Goal: Book appointment/travel/reservation

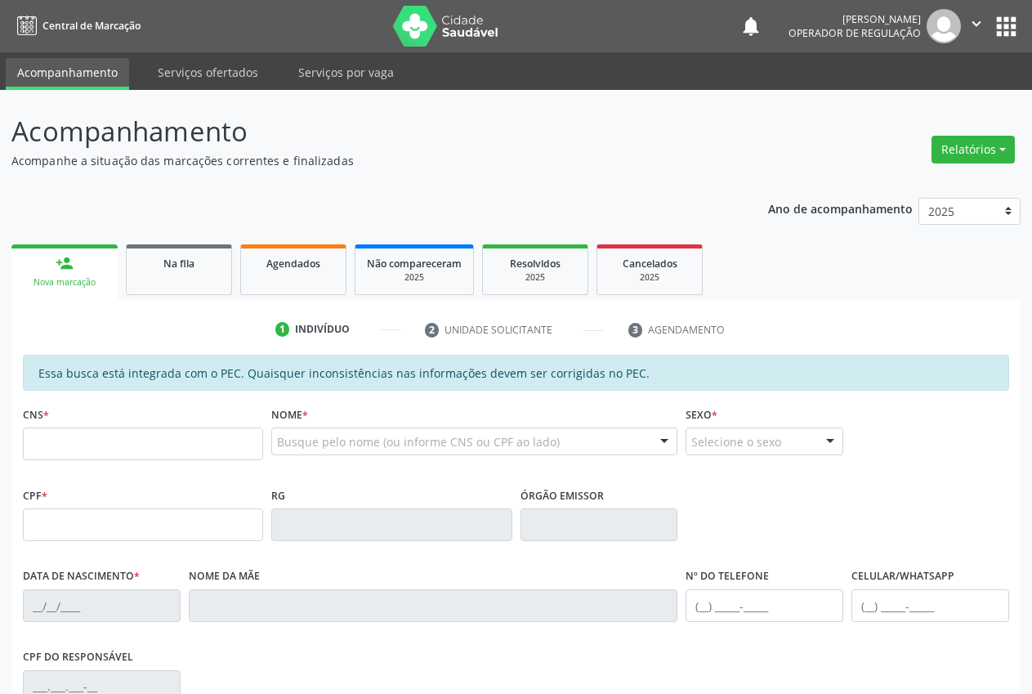
scroll to position [239, 0]
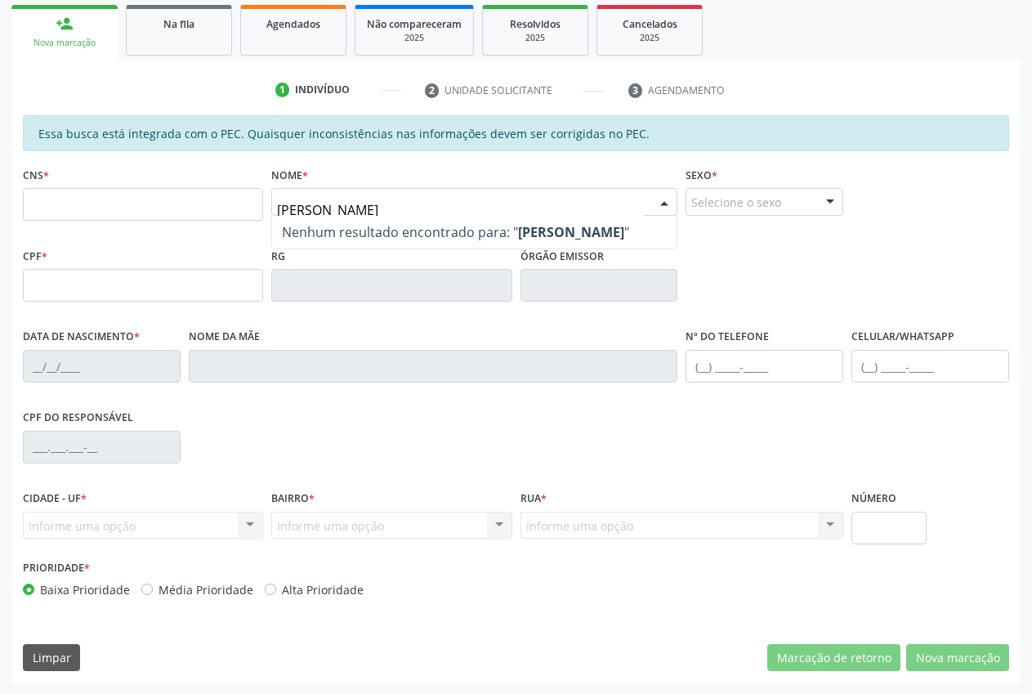
type input "[PERSON_NAME]"
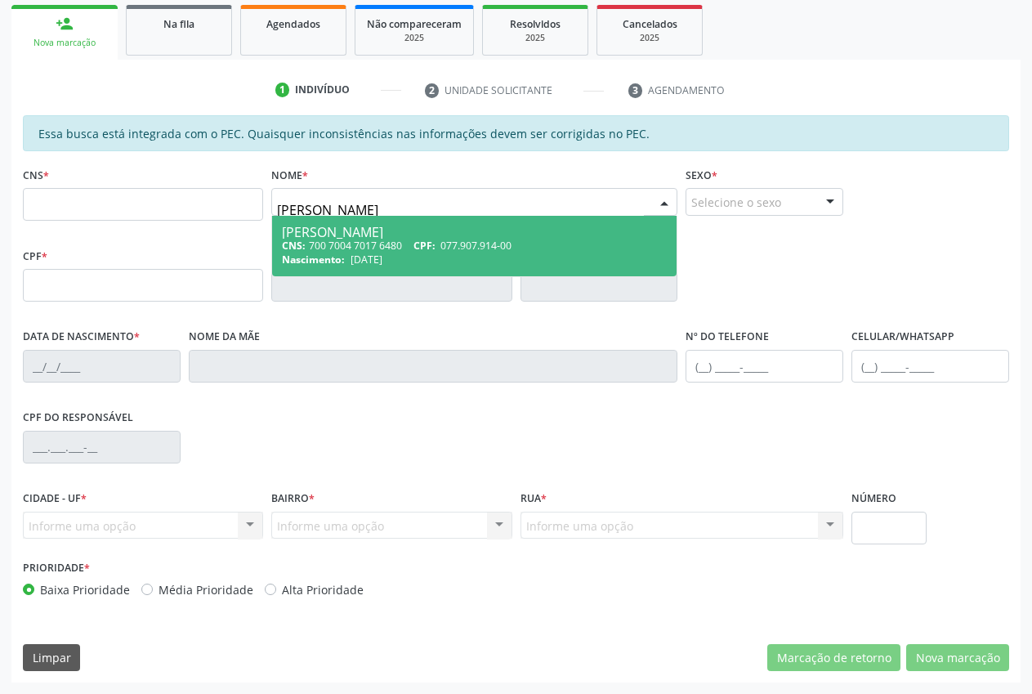
type input "700 7004 7017 6480"
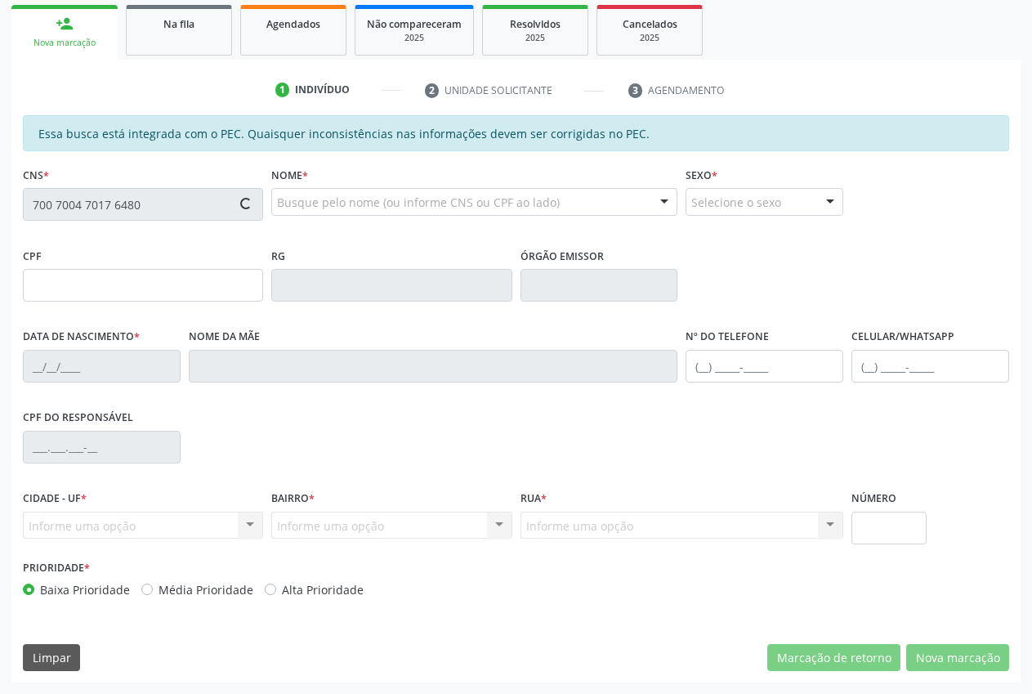
type input "077.907.914-00"
type input "[DATE]"
type input "Raimunda Vitoria Teles"
type input "[PHONE_NUMBER]"
type input "S/N"
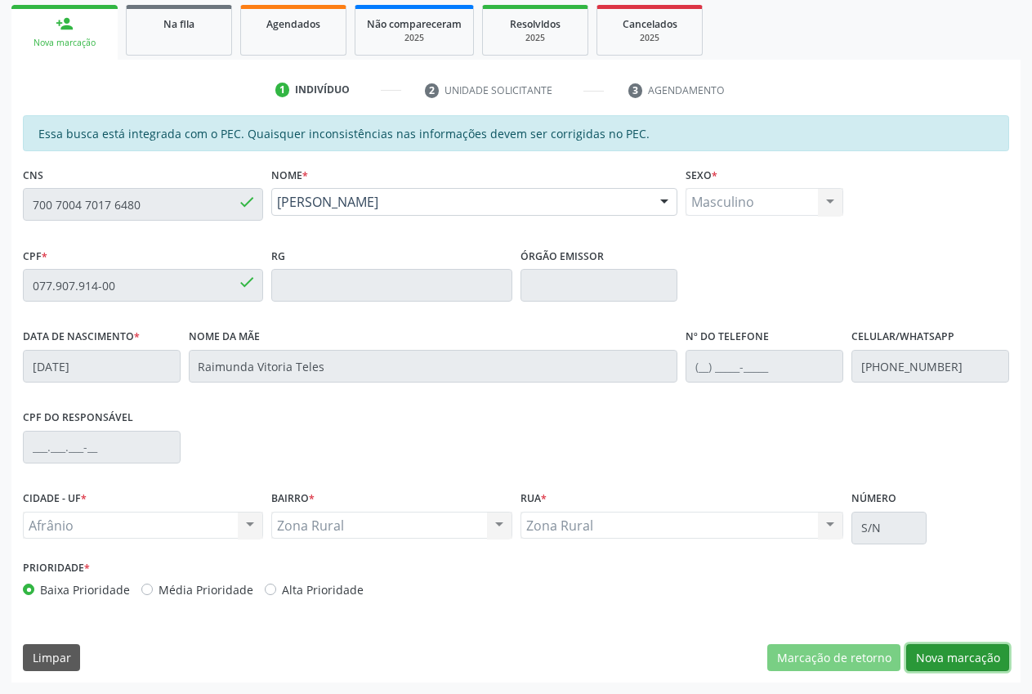
click at [966, 659] on button "Nova marcação" at bounding box center [957, 658] width 103 height 28
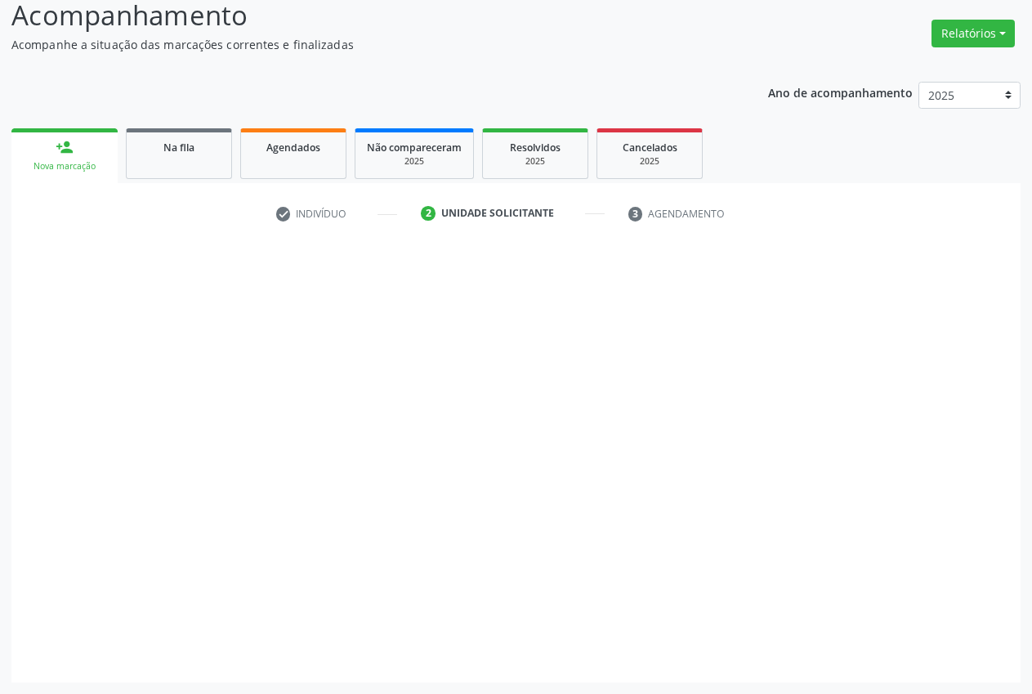
scroll to position [116, 0]
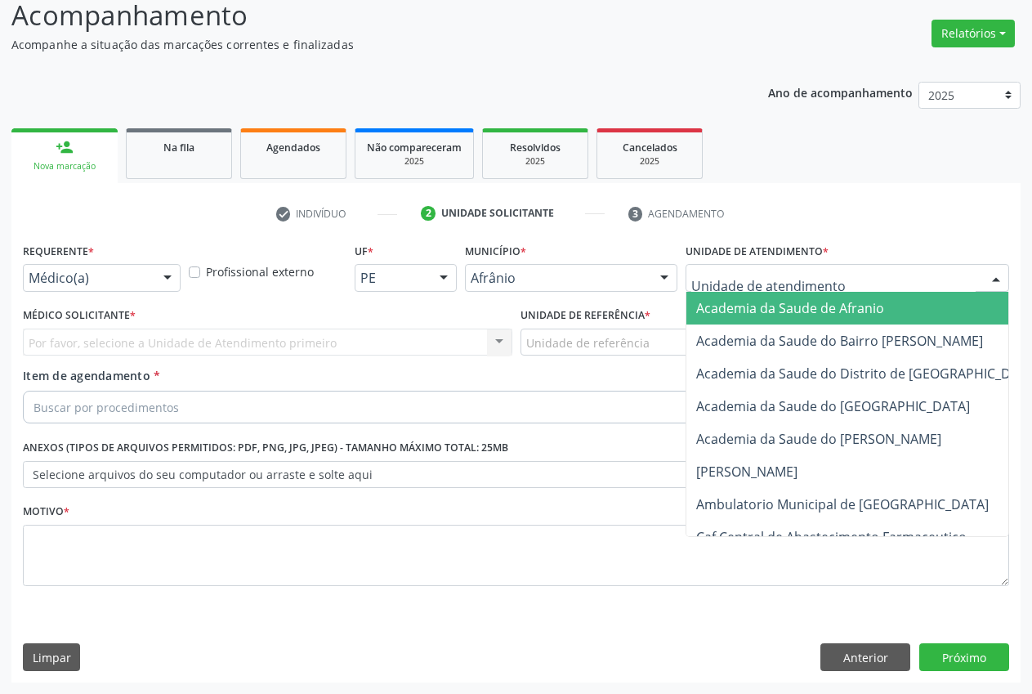
click at [775, 267] on div at bounding box center [848, 278] width 324 height 28
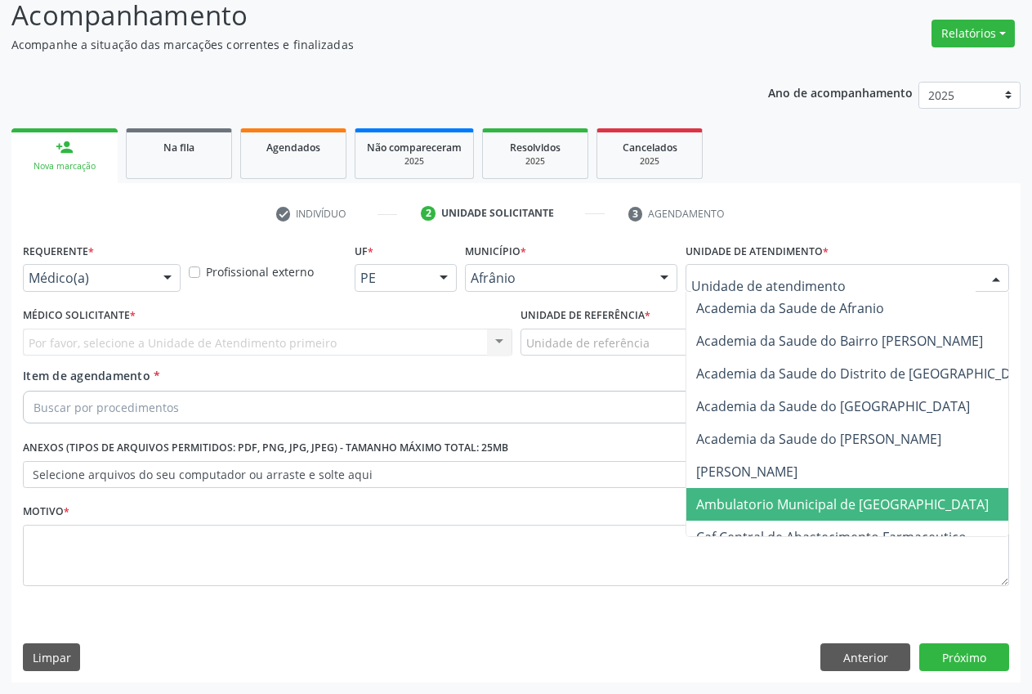
click at [796, 494] on span "Ambulatorio Municipal de [GEOGRAPHIC_DATA]" at bounding box center [886, 504] width 399 height 33
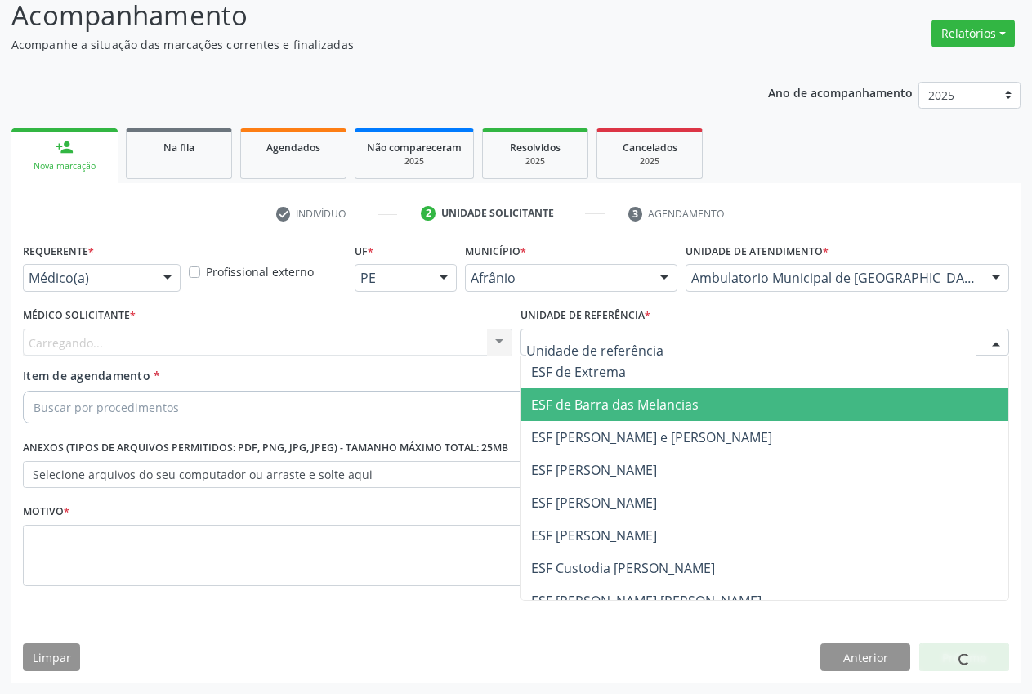
click at [615, 415] on span "ESF de Barra das Melancias" at bounding box center [765, 404] width 488 height 33
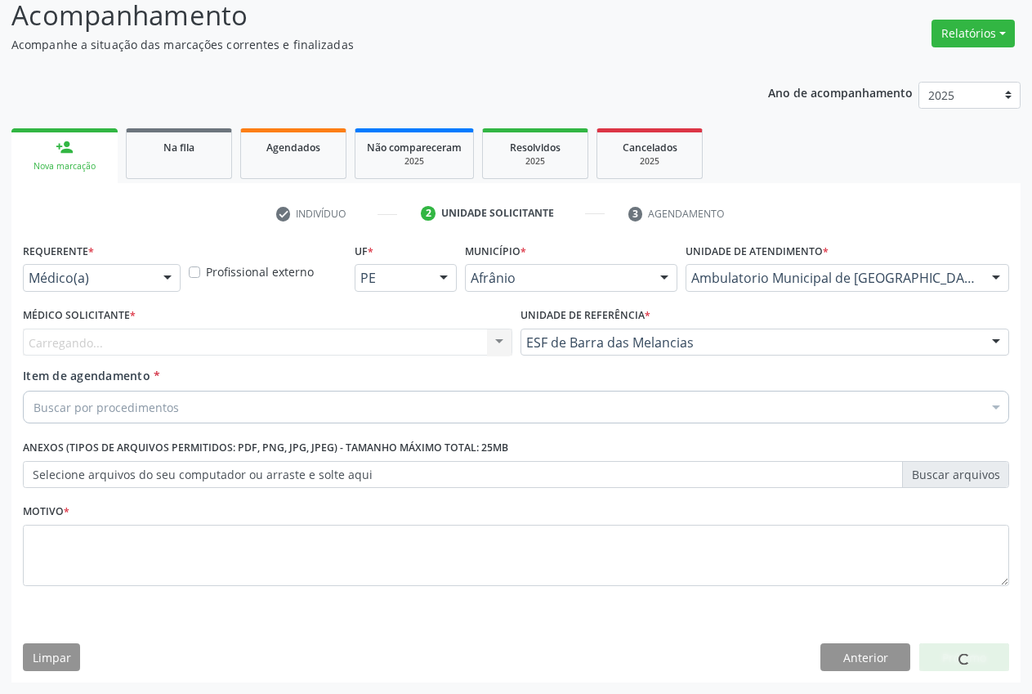
drag, startPoint x: 337, startPoint y: 341, endPoint x: 322, endPoint y: 351, distance: 18.1
click at [329, 344] on div "Carregando... Nenhum resultado encontrado para: " " Não há nenhuma opção para s…" at bounding box center [268, 343] width 490 height 28
click at [318, 344] on div "Carregando... Nenhum resultado encontrado para: " " Não há nenhuma opção para s…" at bounding box center [268, 343] width 490 height 28
drag, startPoint x: 287, startPoint y: 335, endPoint x: 267, endPoint y: 346, distance: 22.3
click at [267, 346] on div "Carregando... Nenhum resultado encontrado para: " " Não há nenhuma opção para s…" at bounding box center [268, 343] width 490 height 28
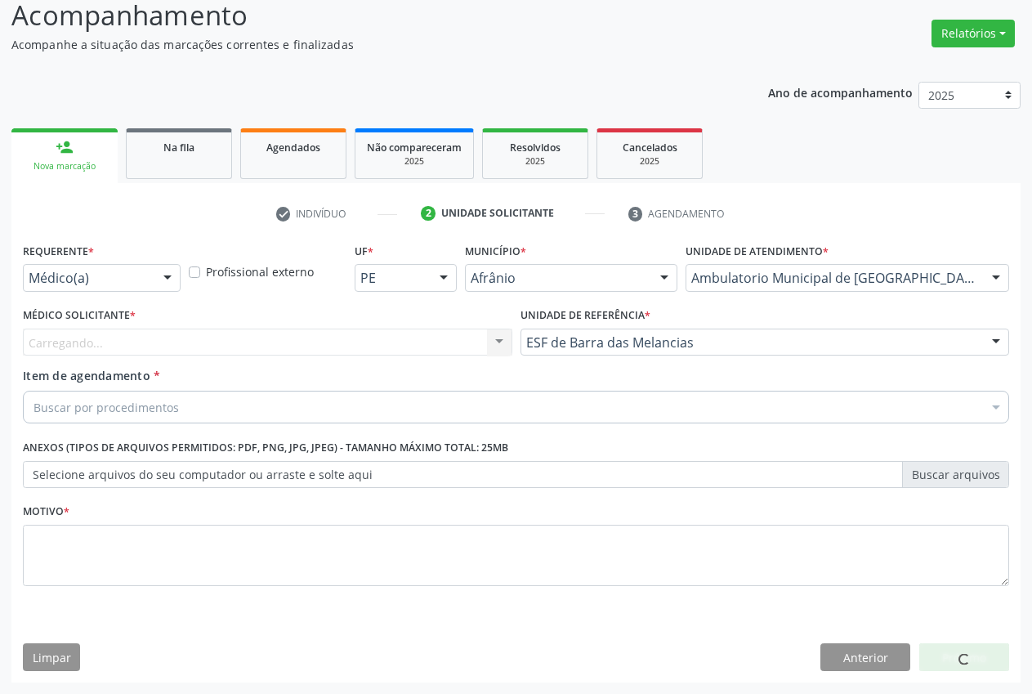
click at [240, 351] on div "Carregando... Nenhum resultado encontrado para: " " Não há nenhuma opção para s…" at bounding box center [268, 343] width 490 height 28
drag, startPoint x: 240, startPoint y: 351, endPoint x: 227, endPoint y: 345, distance: 14.6
click at [237, 349] on div "Carregando... Nenhum resultado encontrado para: " " Não há nenhuma opção para s…" at bounding box center [268, 343] width 490 height 28
click at [219, 345] on div "Carregando... Nenhum resultado encontrado para: " " Não há nenhuma opção para s…" at bounding box center [268, 343] width 490 height 28
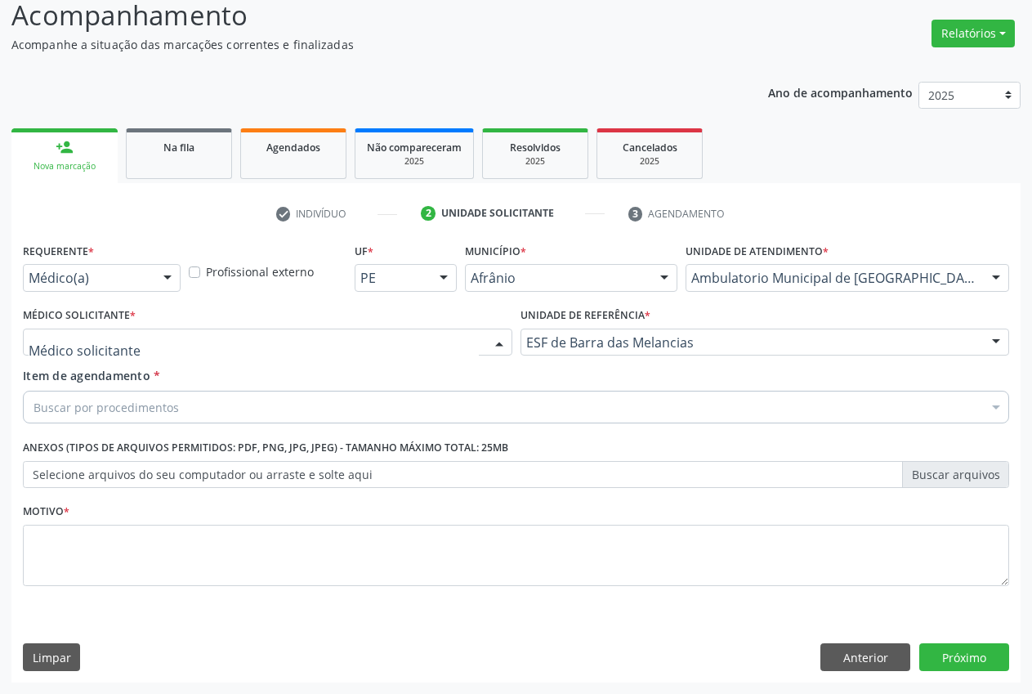
click at [256, 343] on div at bounding box center [268, 343] width 490 height 28
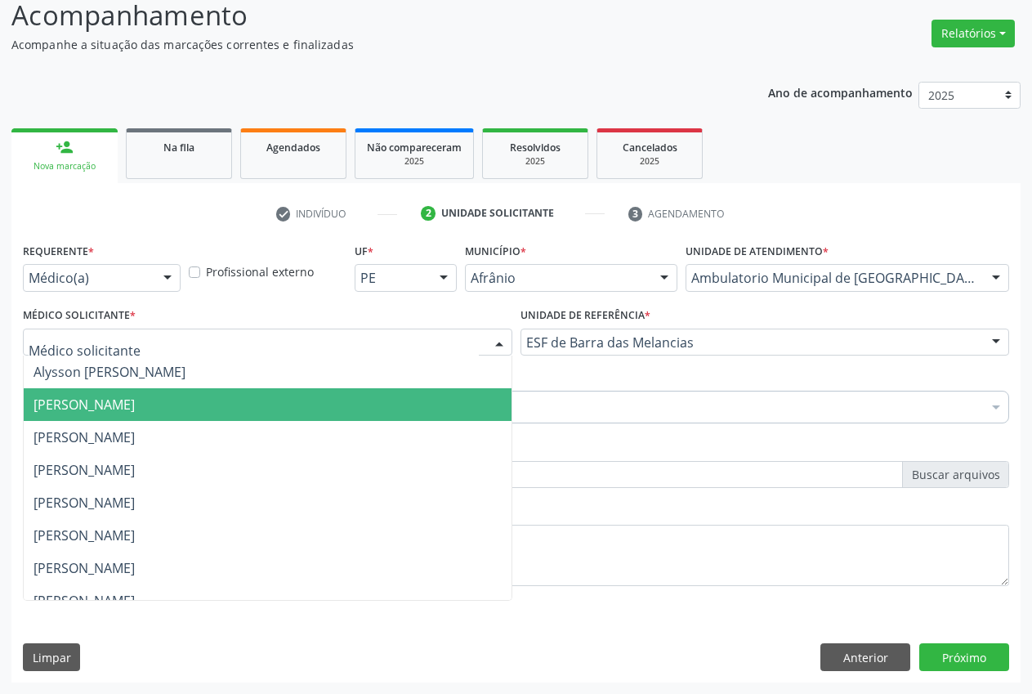
click at [213, 391] on span "[PERSON_NAME]" at bounding box center [268, 404] width 488 height 33
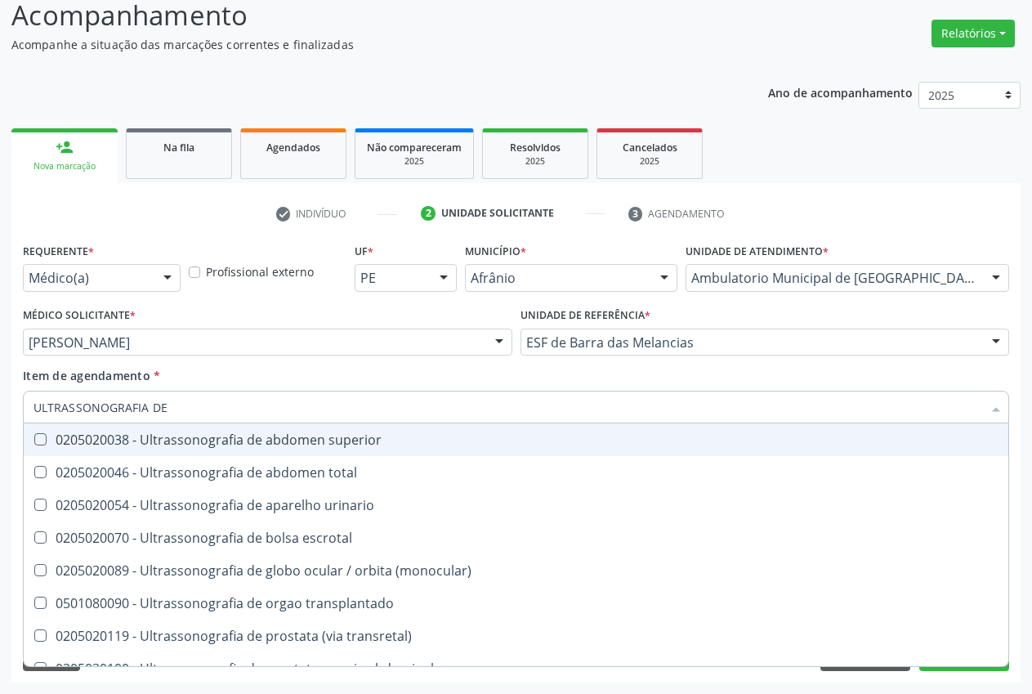
type input "ULTRASSONOGRAFIA DE A"
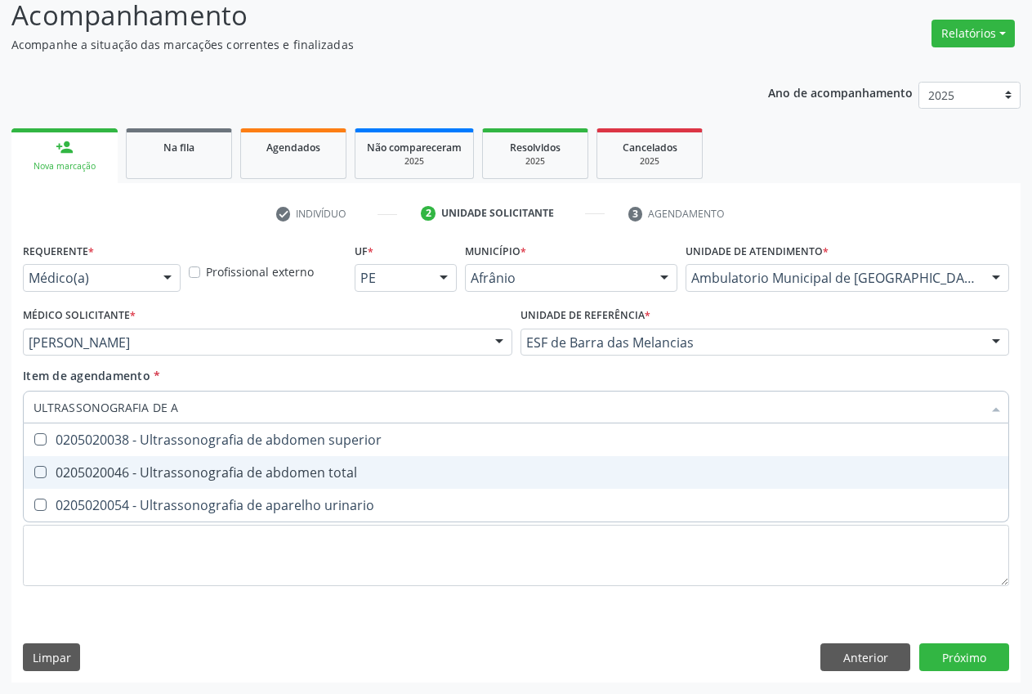
click at [291, 469] on div "0205020046 - Ultrassonografia de abdomen total" at bounding box center [516, 472] width 965 height 13
checkbox total "true"
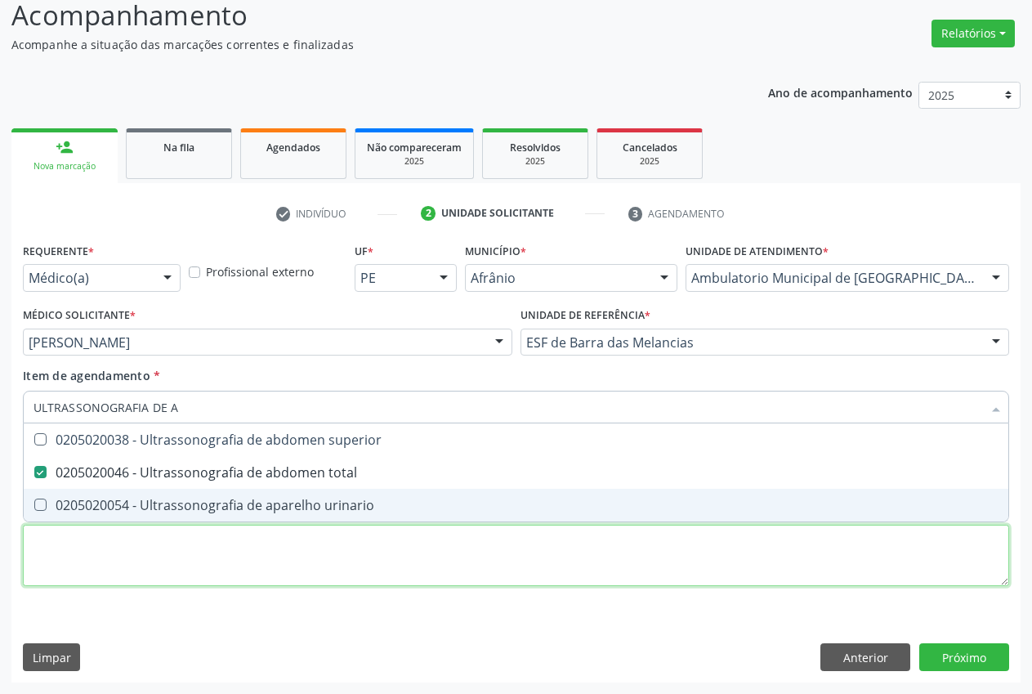
click at [199, 554] on div "Requerente * Médico(a) Médico(a) Enfermeiro(a) Paciente Nenhum resultado encont…" at bounding box center [516, 424] width 987 height 370
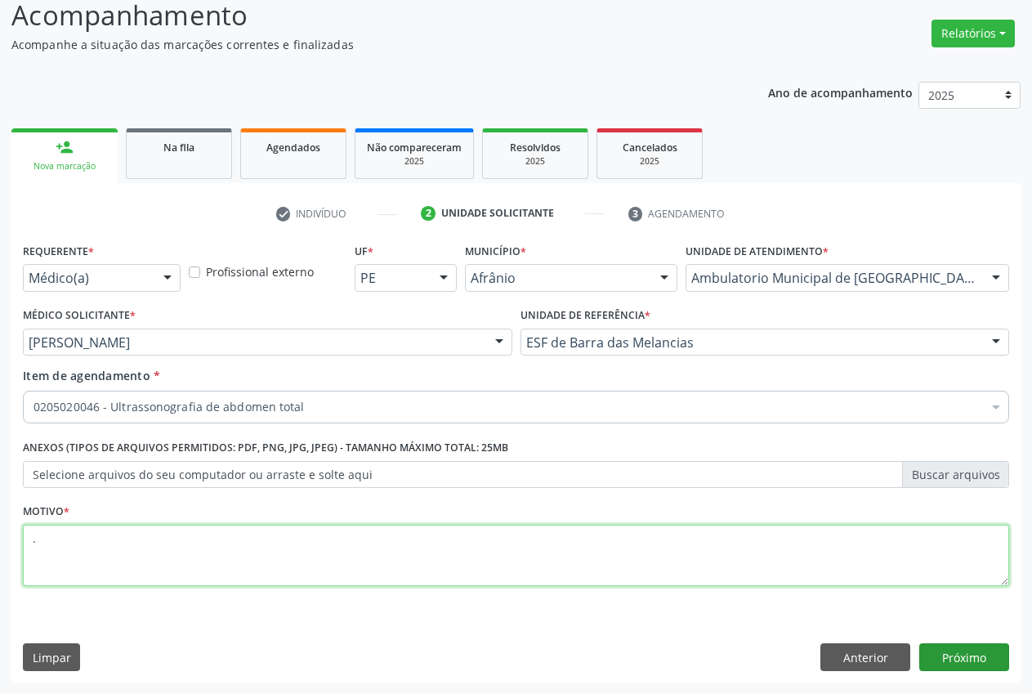
type textarea "."
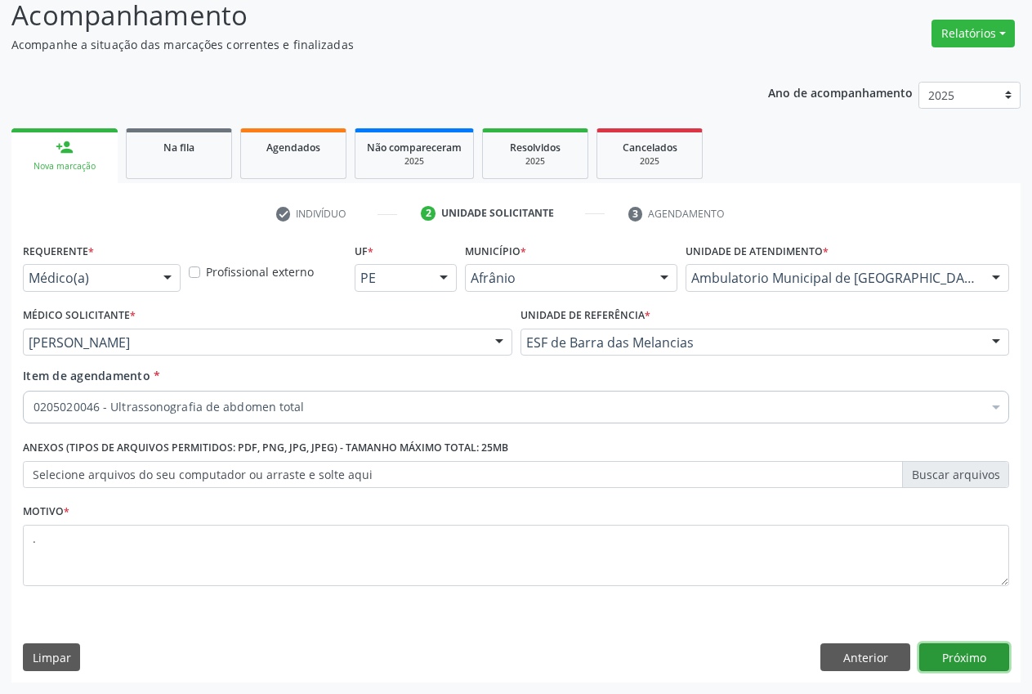
click at [978, 653] on button "Próximo" at bounding box center [965, 657] width 90 height 28
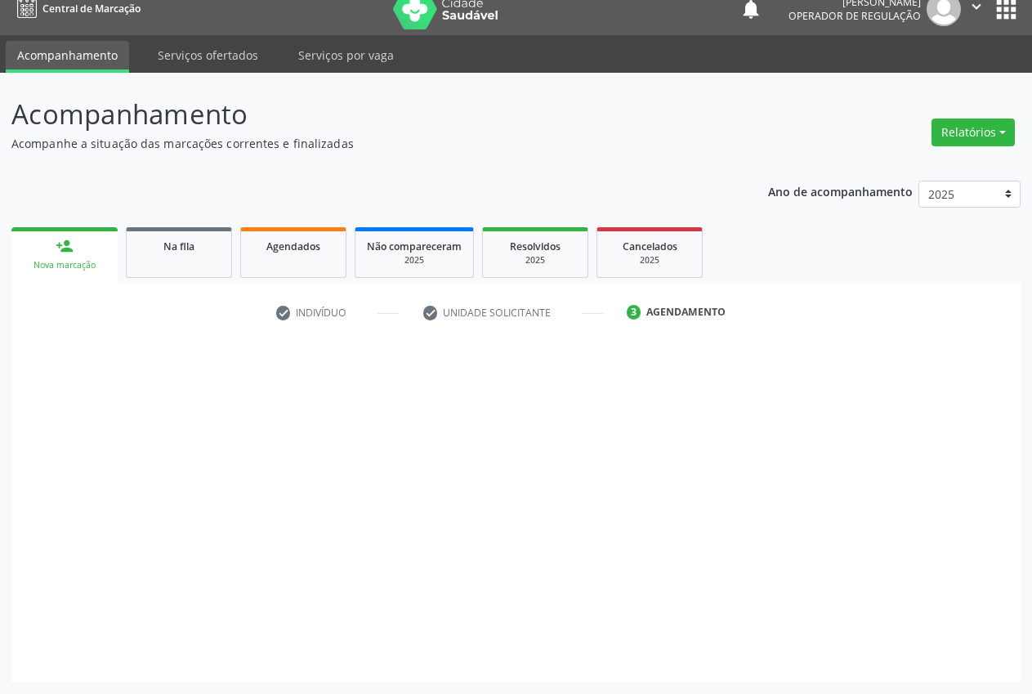
scroll to position [17, 0]
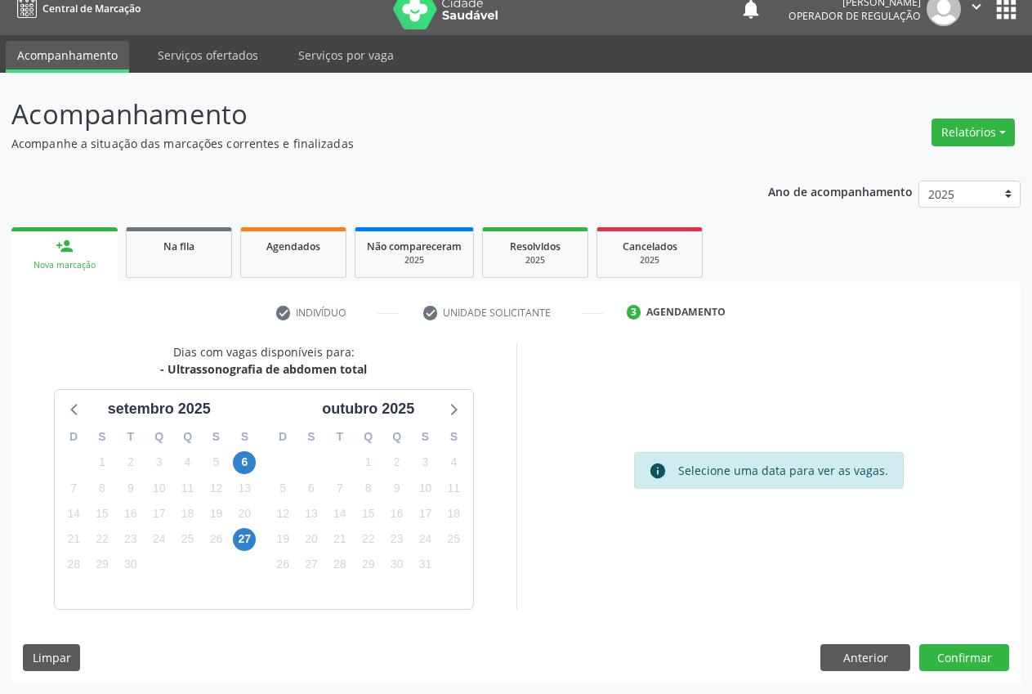
click at [74, 409] on icon at bounding box center [75, 408] width 21 height 21
click at [450, 544] on span "23" at bounding box center [453, 539] width 23 height 23
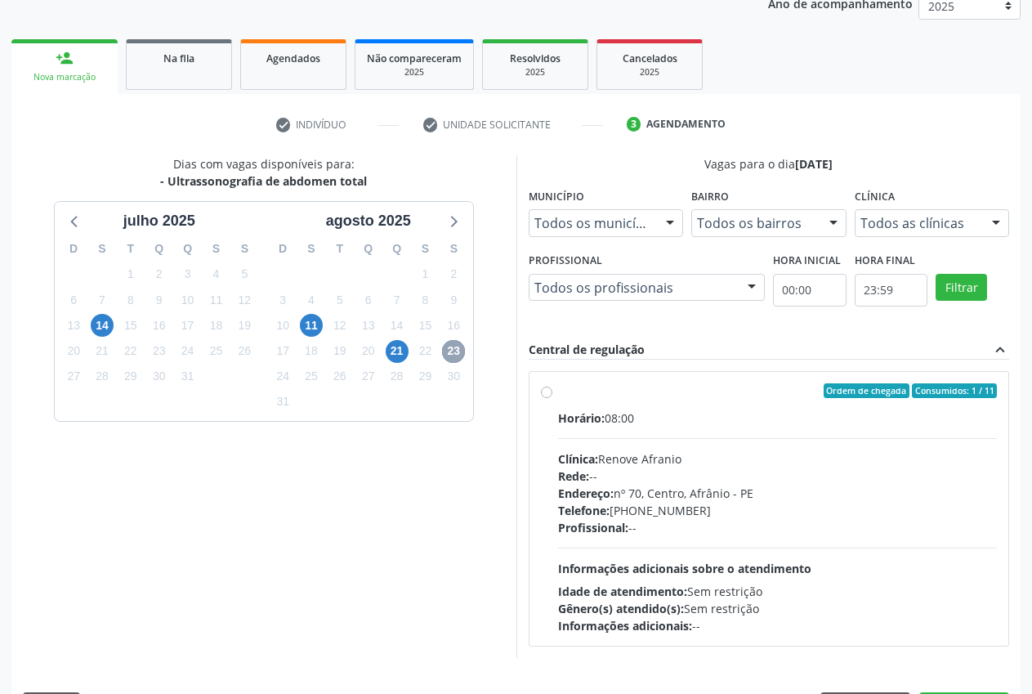
scroll to position [253, 0]
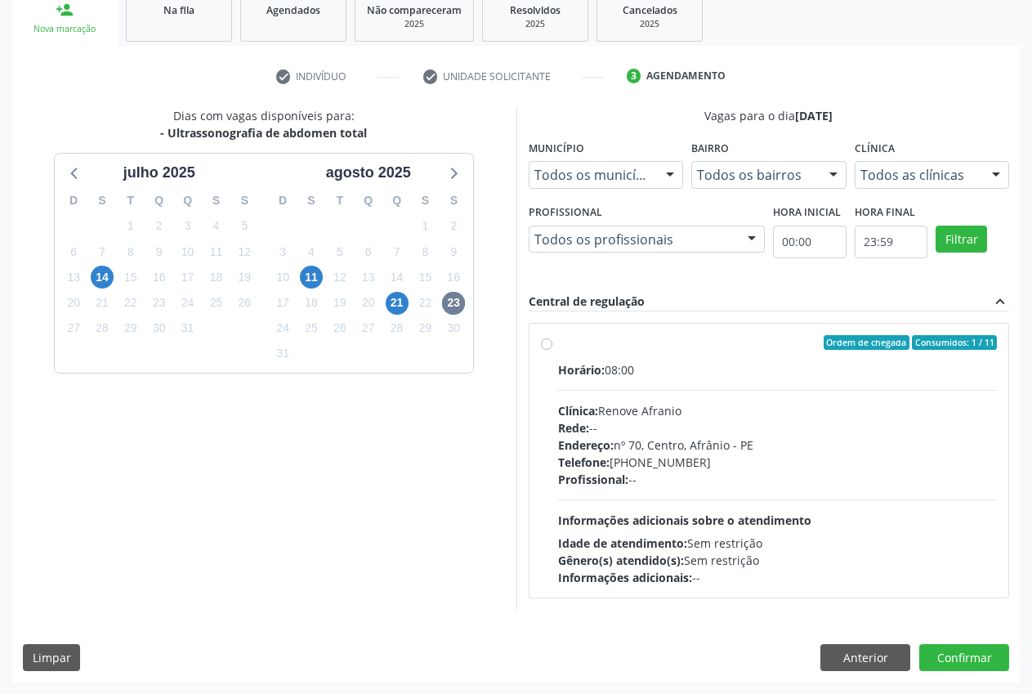
drag, startPoint x: 842, startPoint y: 549, endPoint x: 842, endPoint y: 571, distance: 22.1
click at [842, 571] on div "Horário: 08:00 Clínica: Renove Afranio Rede: -- Endereço: [STREET_ADDRESS] Tele…" at bounding box center [778, 473] width 440 height 225
radio input "true"
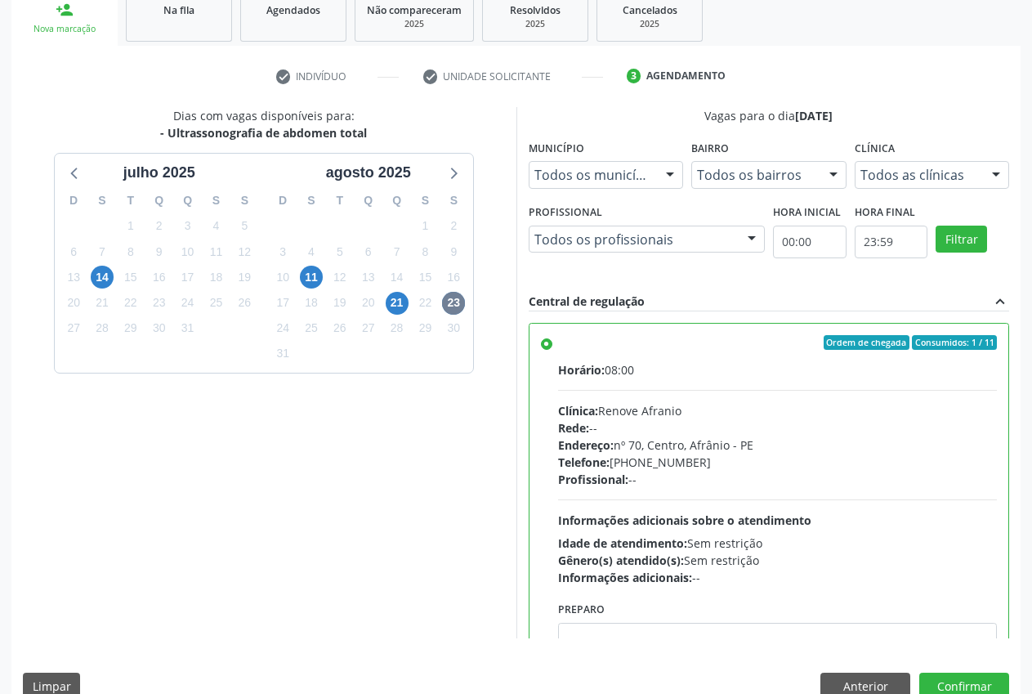
click at [840, 506] on div "Horário: 08:00 Clínica: Renove Afranio Rede: -- Endereço: [STREET_ADDRESS] Tele…" at bounding box center [778, 473] width 440 height 225
click at [553, 350] on input "Ordem de chegada Consumidos: 1 / 11 Horário: 08:00 Clínica: Renove Afranio Rede…" at bounding box center [546, 342] width 11 height 15
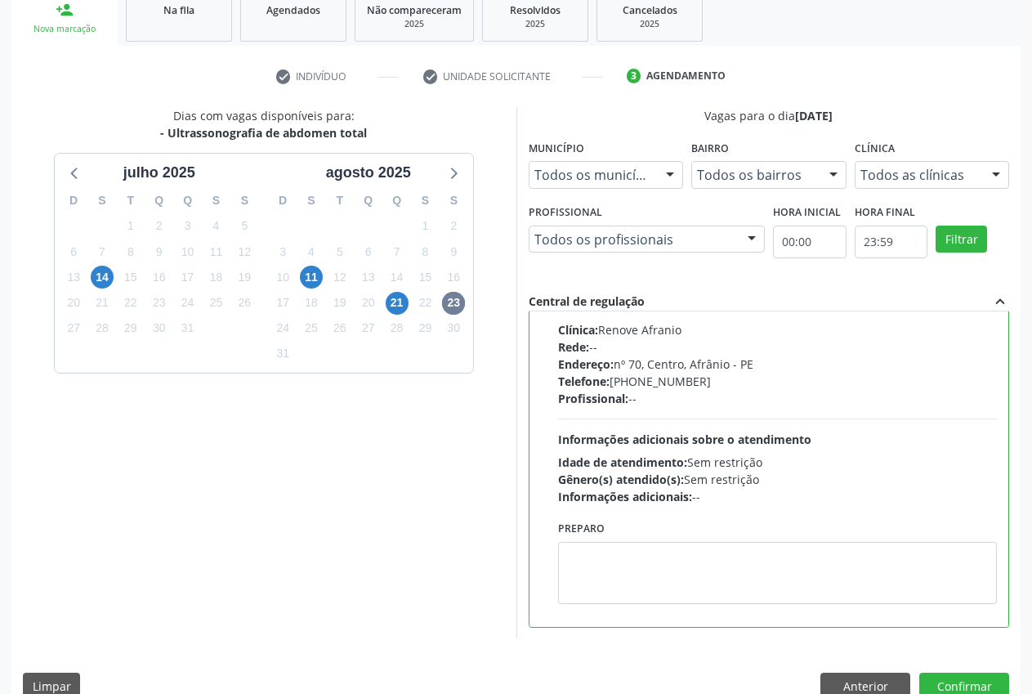
scroll to position [19, 0]
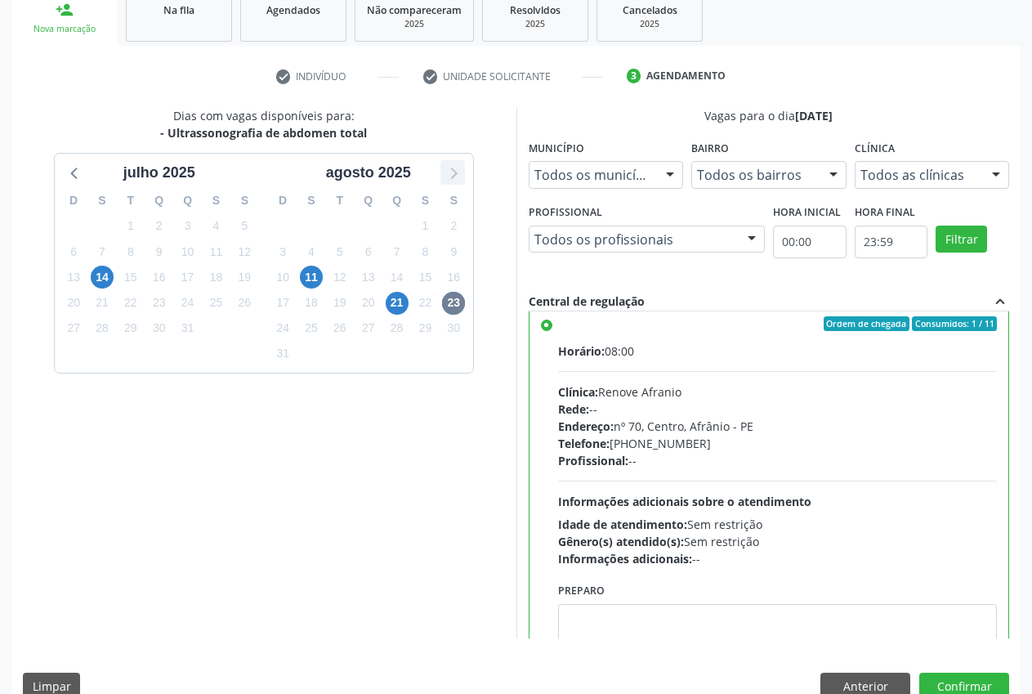
click at [450, 170] on icon at bounding box center [452, 172] width 21 height 21
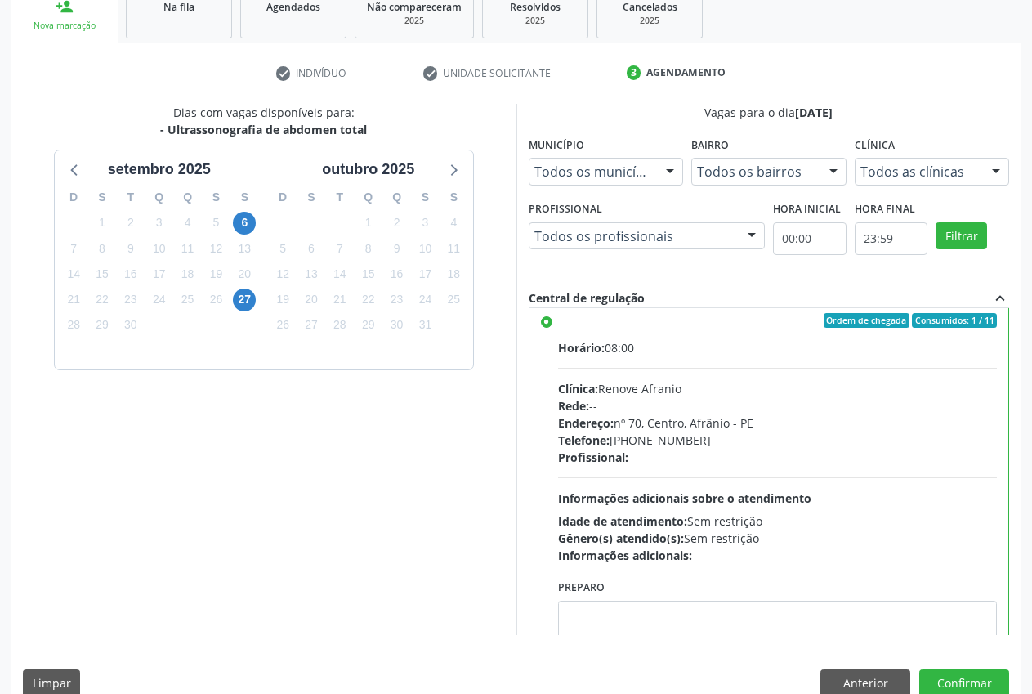
scroll to position [283, 0]
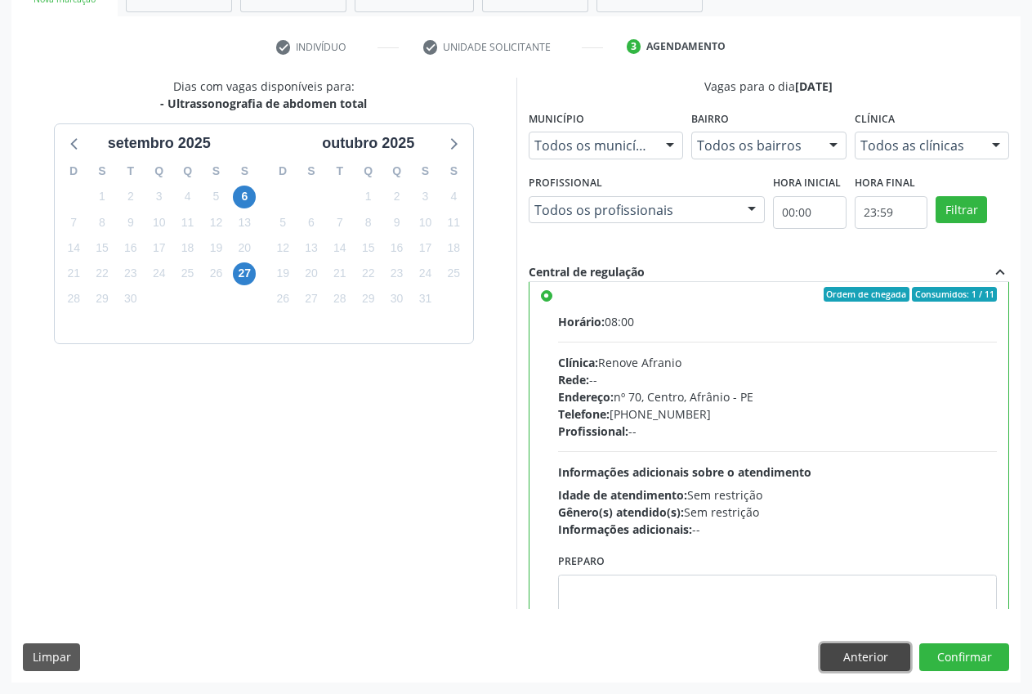
click at [856, 653] on button "Anterior" at bounding box center [866, 657] width 90 height 28
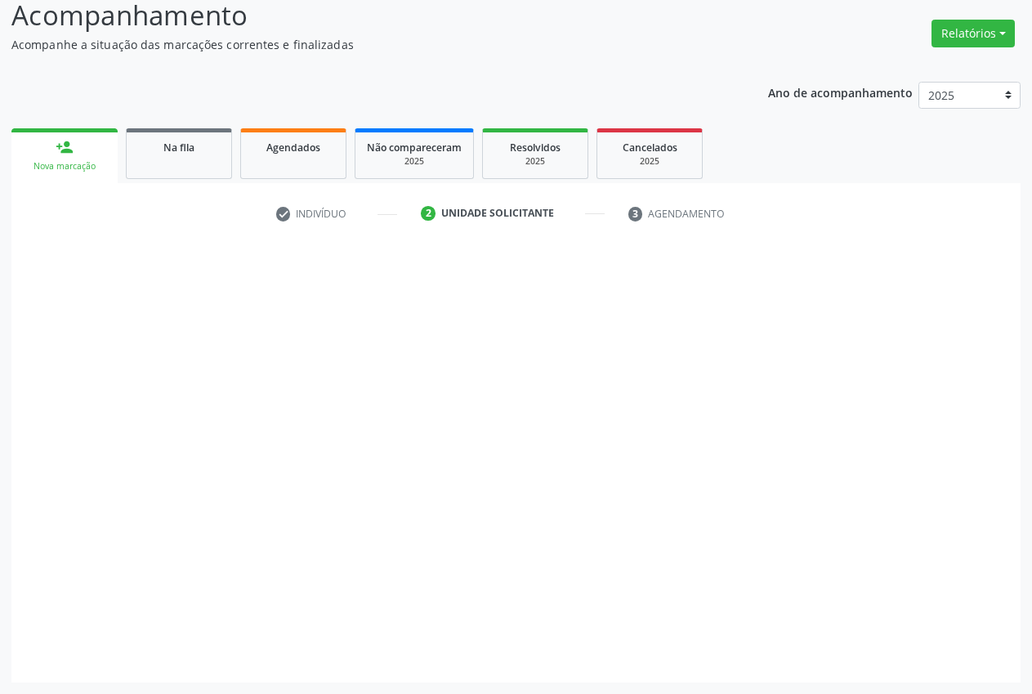
scroll to position [116, 0]
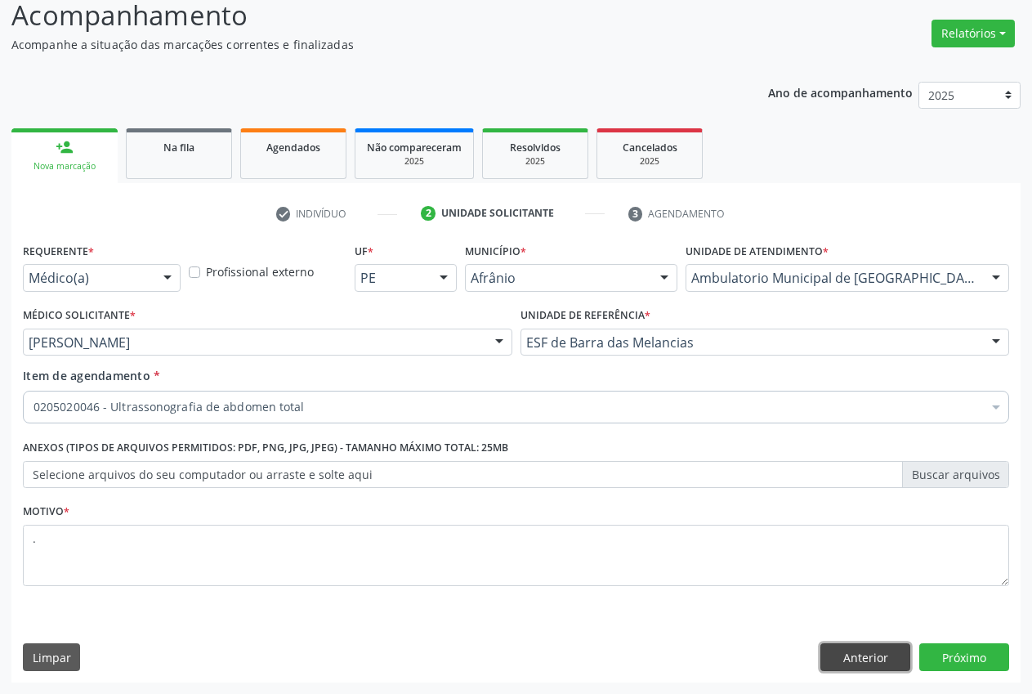
click at [856, 653] on button "Anterior" at bounding box center [866, 657] width 90 height 28
